Goal: Task Accomplishment & Management: Use online tool/utility

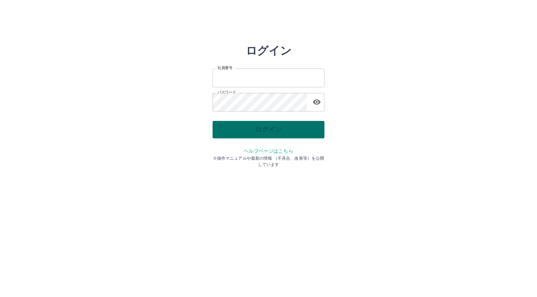
type input "*******"
click at [234, 133] on div "ログイン" at bounding box center [269, 129] width 112 height 17
click at [234, 133] on button "ログイン" at bounding box center [269, 129] width 112 height 17
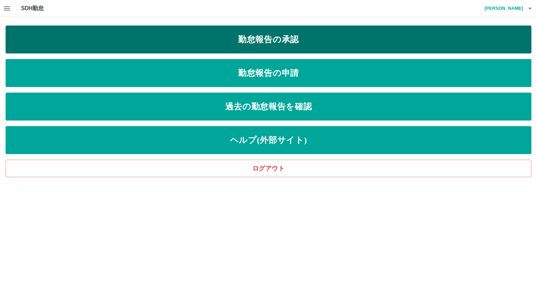
click at [271, 42] on link "勤怠報告の承認" at bounding box center [269, 40] width 526 height 28
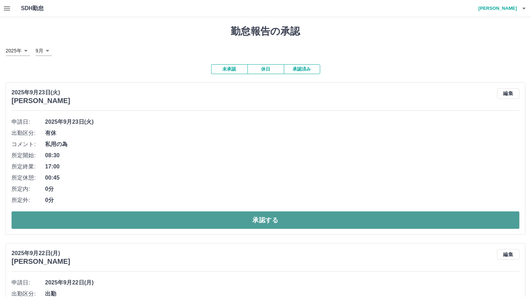
click at [256, 221] on button "承認する" at bounding box center [266, 220] width 508 height 17
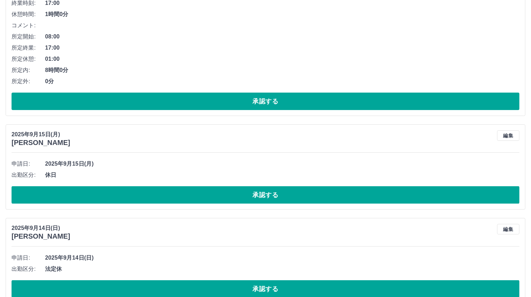
scroll to position [167, 0]
